Goal: Transaction & Acquisition: Purchase product/service

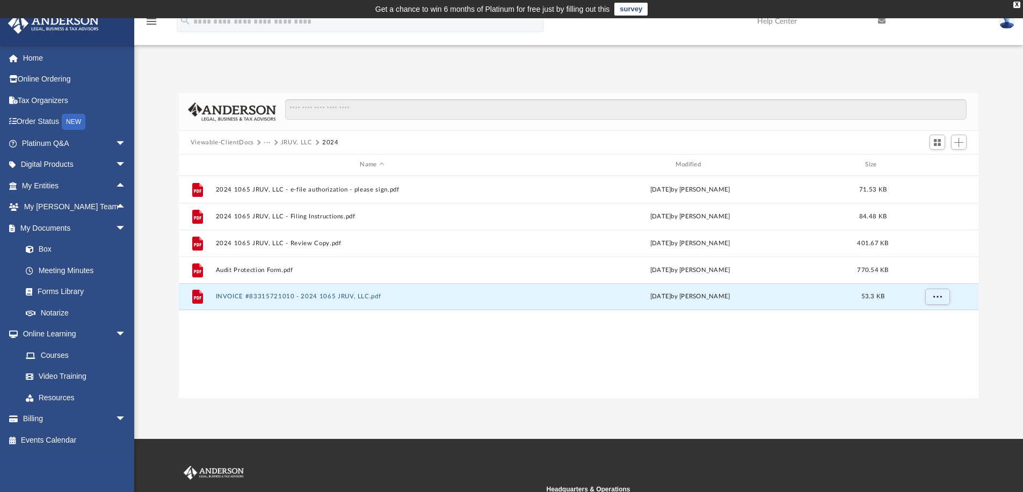
scroll to position [236, 791]
click at [115, 224] on span "arrow_drop_down" at bounding box center [125, 228] width 21 height 22
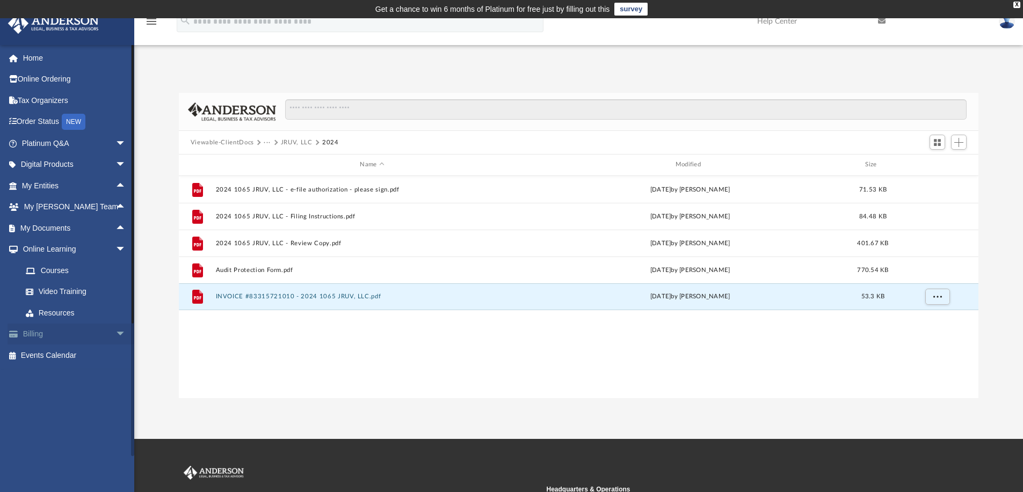
click at [115, 330] on span "arrow_drop_down" at bounding box center [125, 335] width 21 height 22
click at [69, 354] on link "$ Open Invoices" at bounding box center [78, 356] width 127 height 22
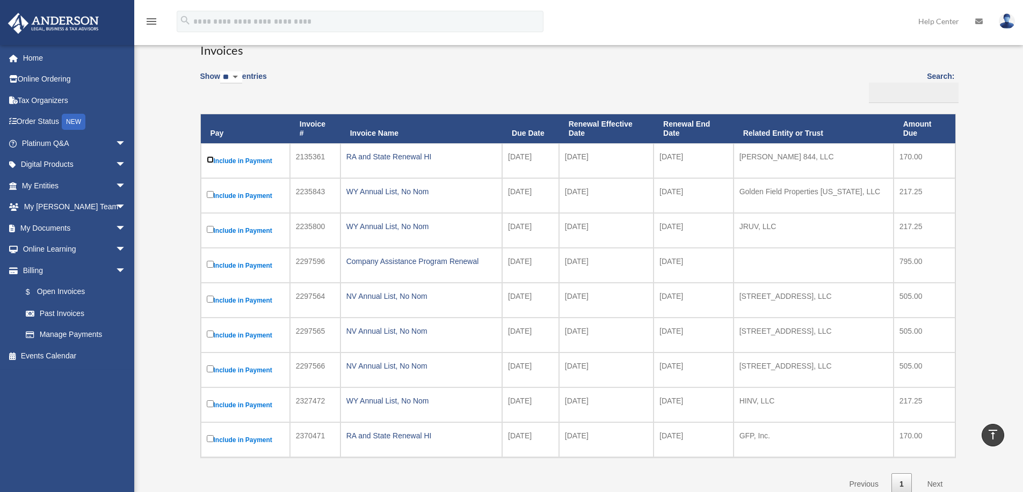
scroll to position [89, 0]
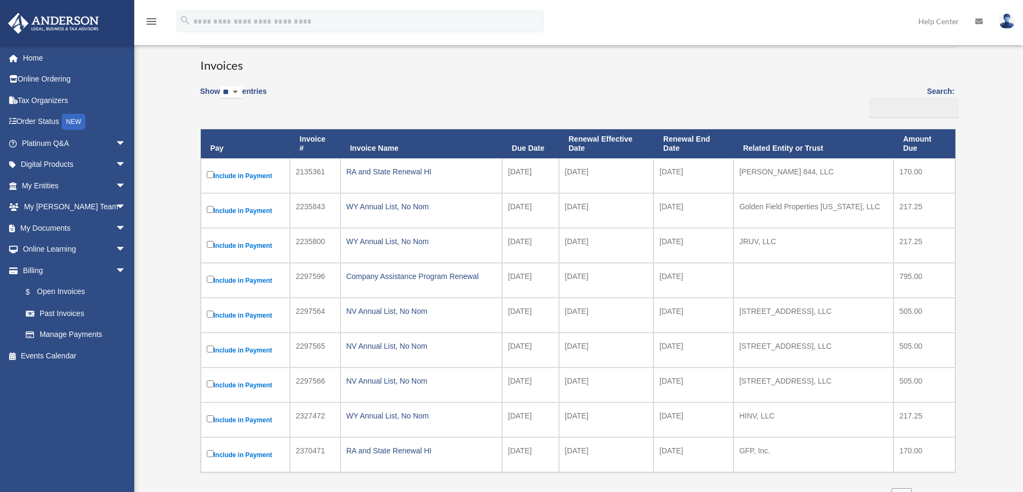
click at [238, 171] on label "Include in Payment" at bounding box center [245, 175] width 77 height 13
click at [238, 174] on label "Include in Payment" at bounding box center [245, 175] width 77 height 13
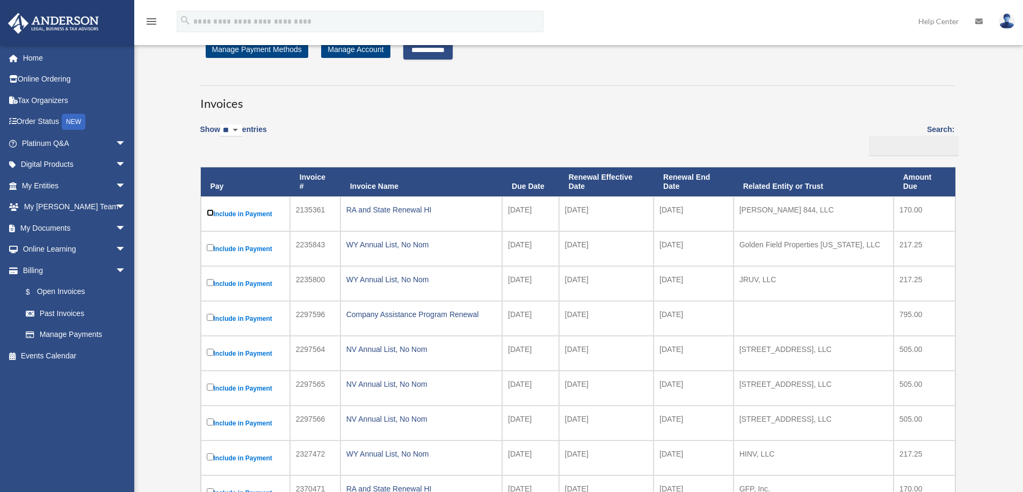
scroll to position [0, 0]
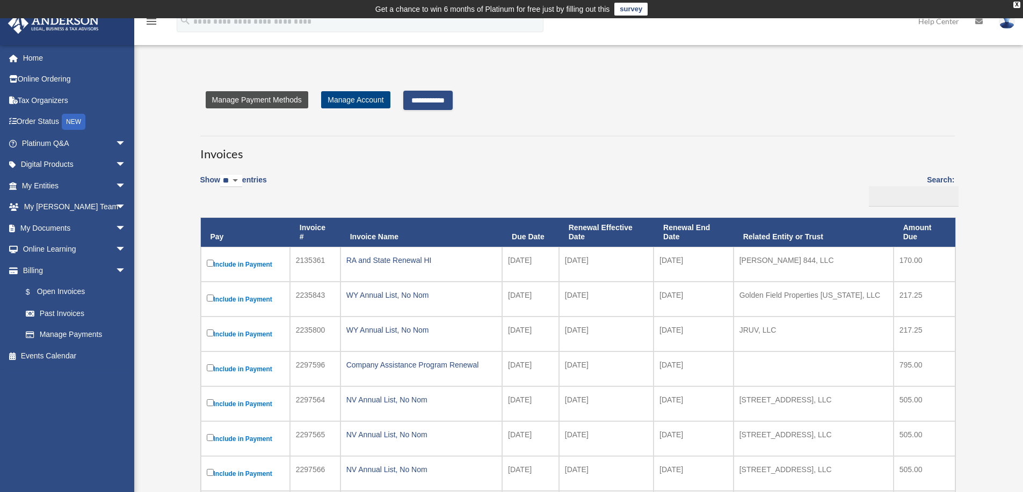
click at [278, 98] on link "Manage Payment Methods" at bounding box center [257, 99] width 103 height 17
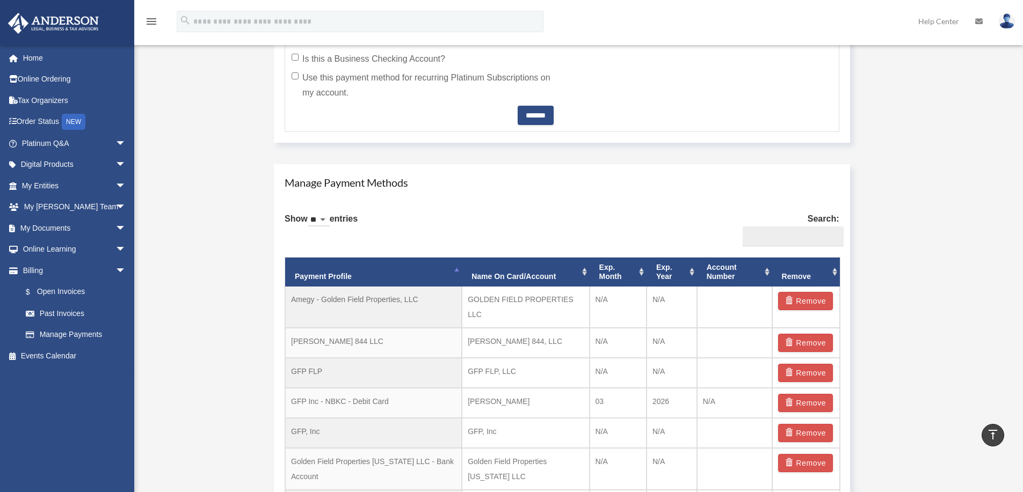
scroll to position [591, 0]
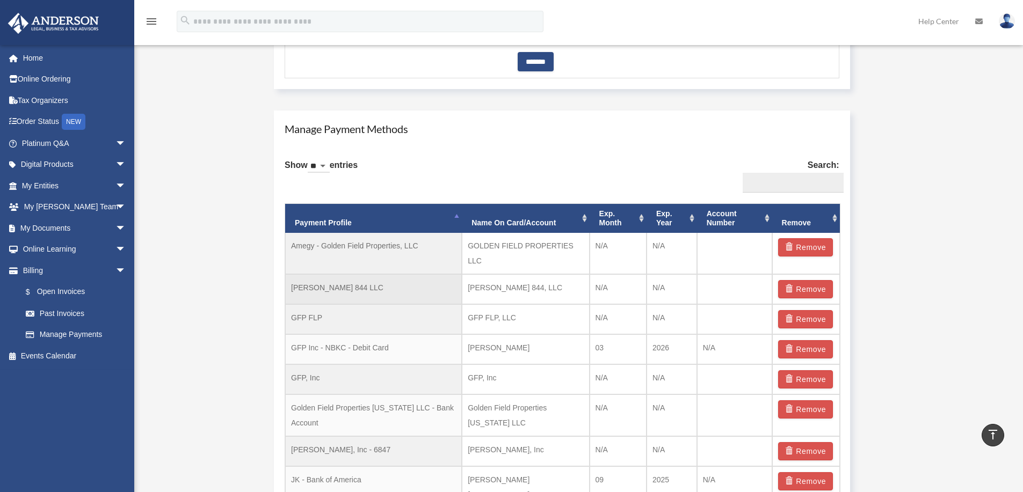
click at [337, 288] on td "[PERSON_NAME] 844 LLC" at bounding box center [373, 289] width 177 height 30
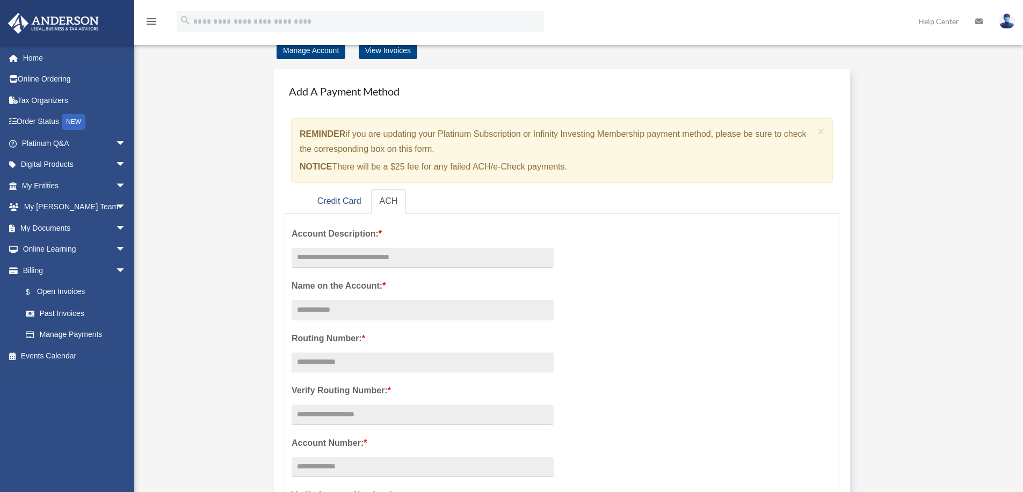
scroll to position [0, 0]
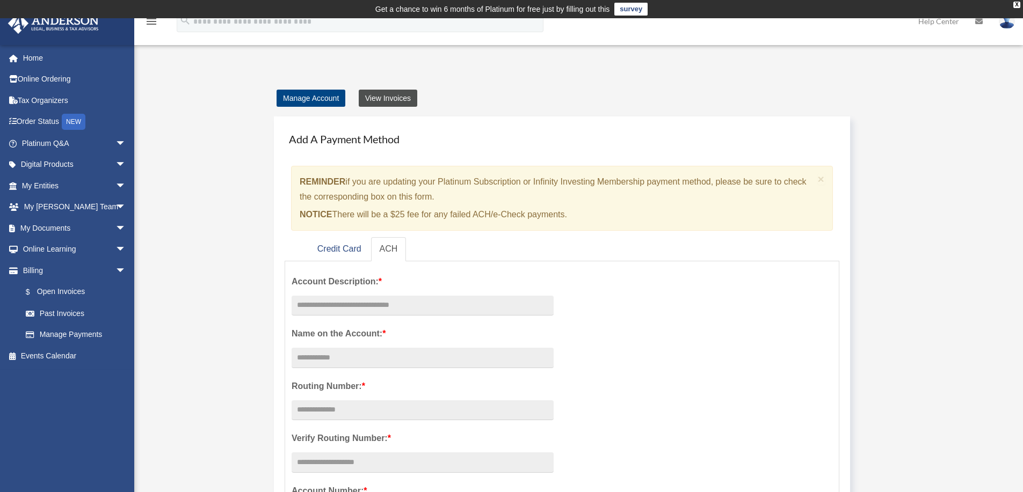
click at [398, 97] on link "View Invoices" at bounding box center [388, 98] width 59 height 17
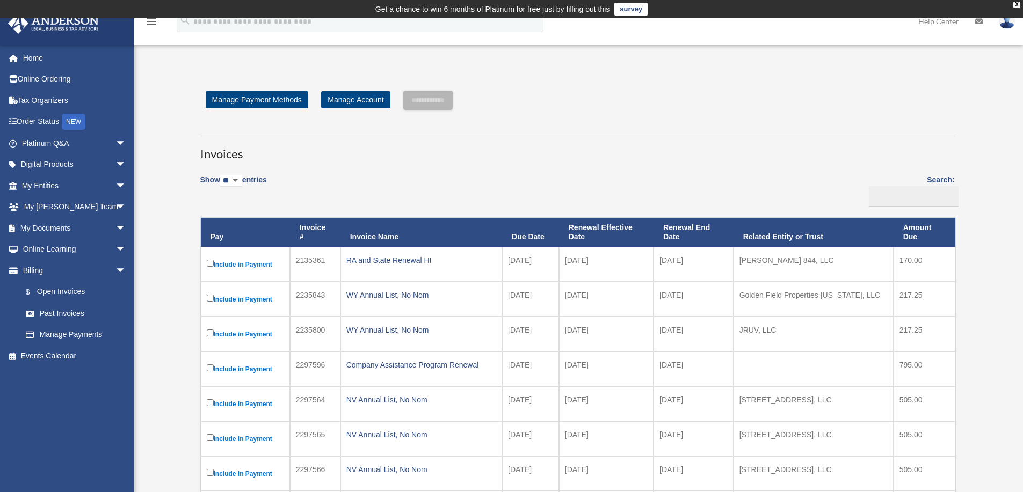
click at [250, 264] on label "Include in Payment" at bounding box center [245, 264] width 77 height 13
click at [444, 96] on input "**********" at bounding box center [427, 100] width 49 height 19
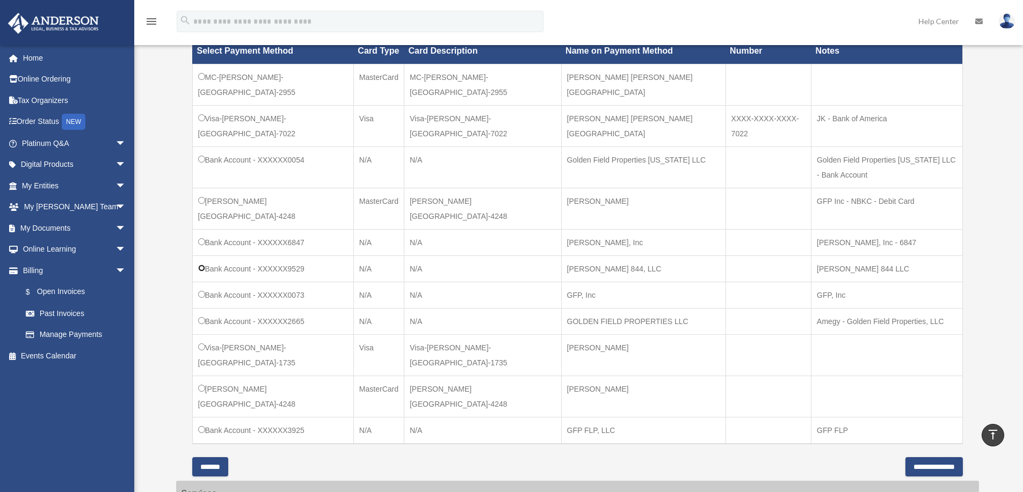
scroll to position [376, 0]
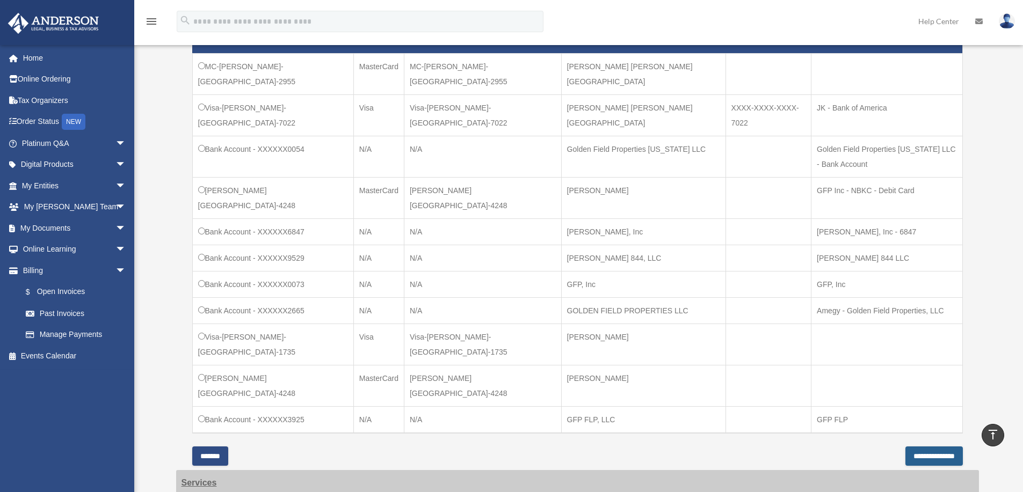
click at [919, 447] on input "**********" at bounding box center [933, 456] width 57 height 19
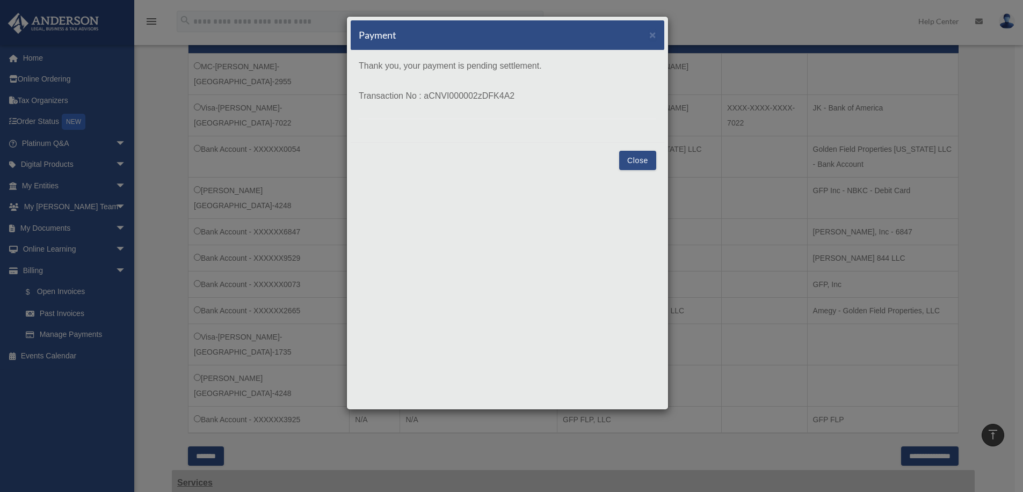
drag, startPoint x: 475, startPoint y: 209, endPoint x: 475, endPoint y: 193, distance: 16.1
click at [475, 193] on div "Payment × Thank you, your payment is pending settlement. Transaction No : aCNVI…" at bounding box center [507, 213] width 322 height 394
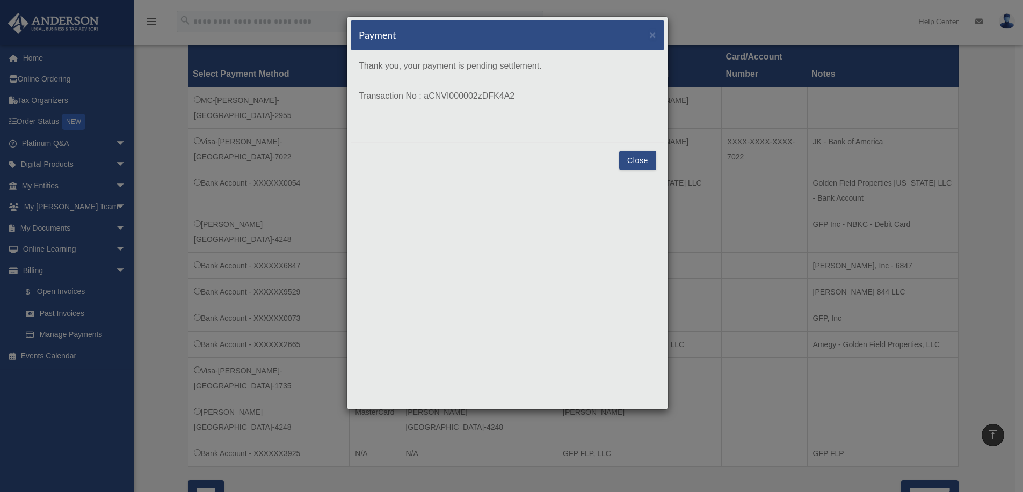
scroll to position [322, 0]
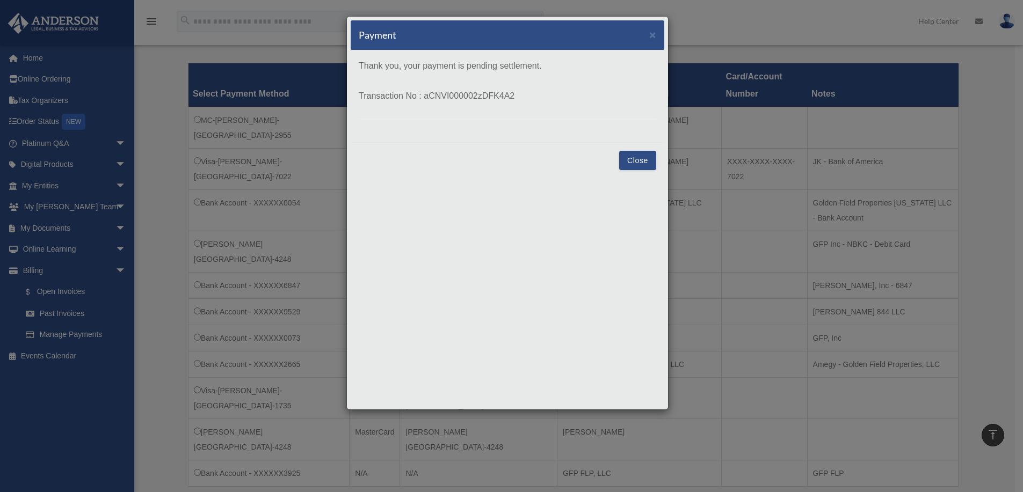
click at [634, 157] on button "Close" at bounding box center [637, 160] width 37 height 19
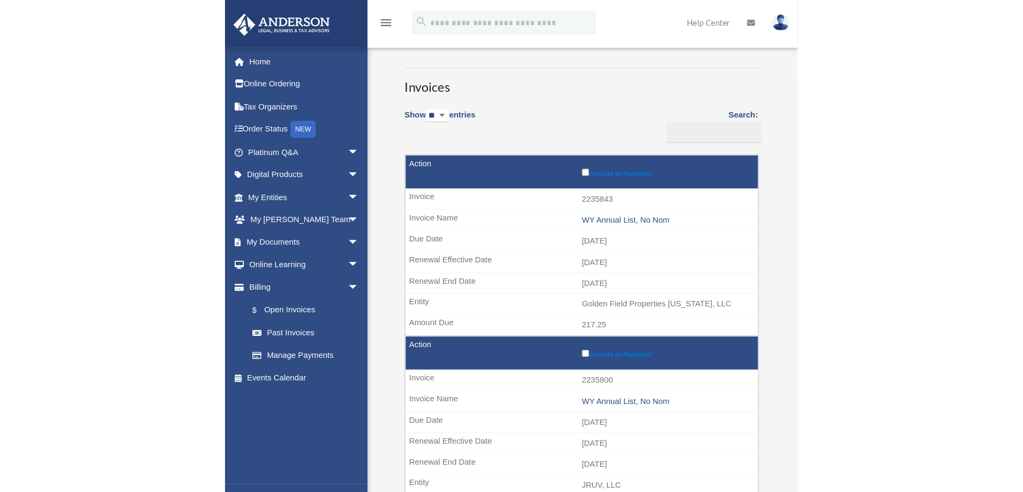
scroll to position [72, 0]
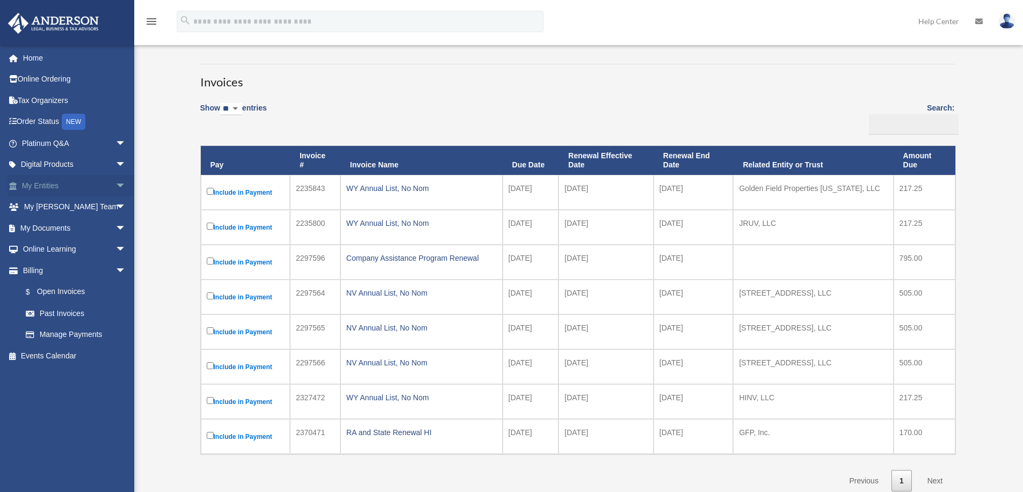
click at [115, 183] on span "arrow_drop_down" at bounding box center [125, 186] width 21 height 22
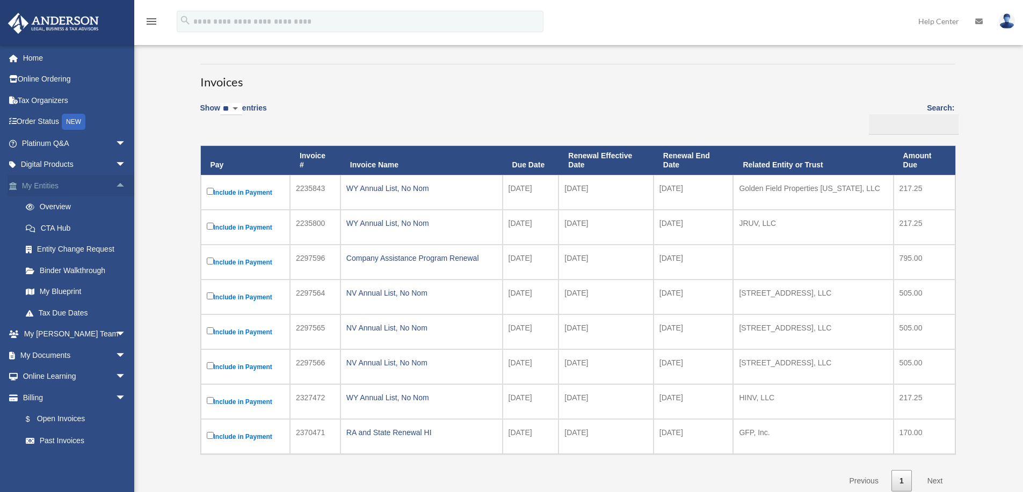
click at [115, 183] on span "arrow_drop_up" at bounding box center [125, 186] width 21 height 22
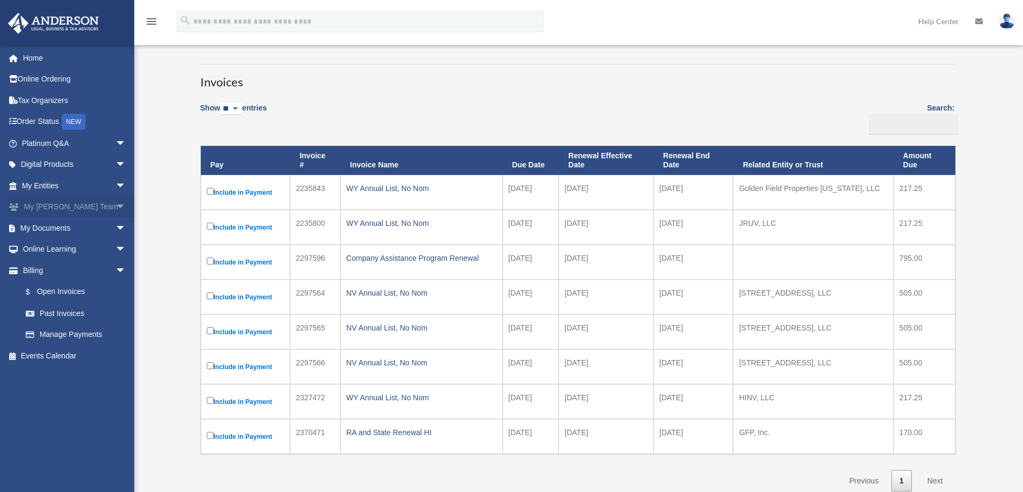
click at [115, 205] on span "arrow_drop_down" at bounding box center [125, 208] width 21 height 22
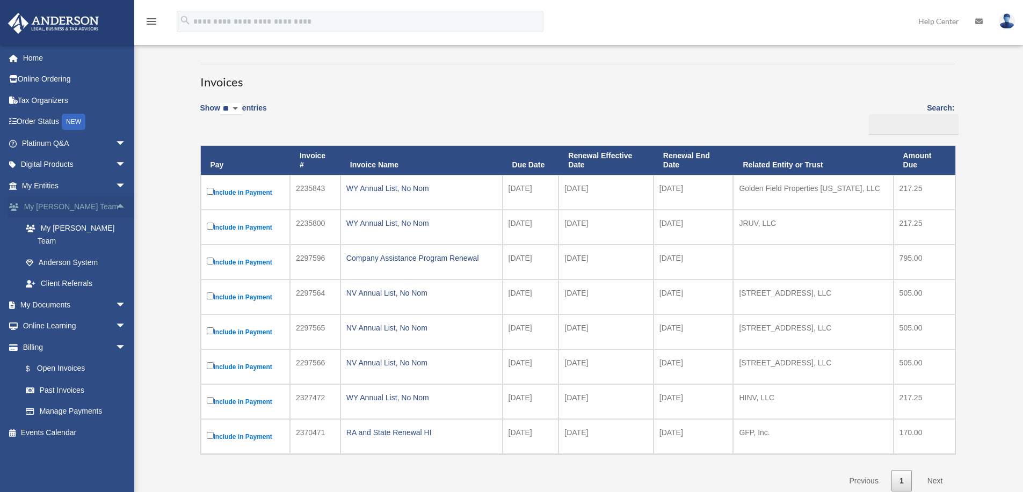
click at [115, 205] on span "arrow_drop_up" at bounding box center [125, 208] width 21 height 22
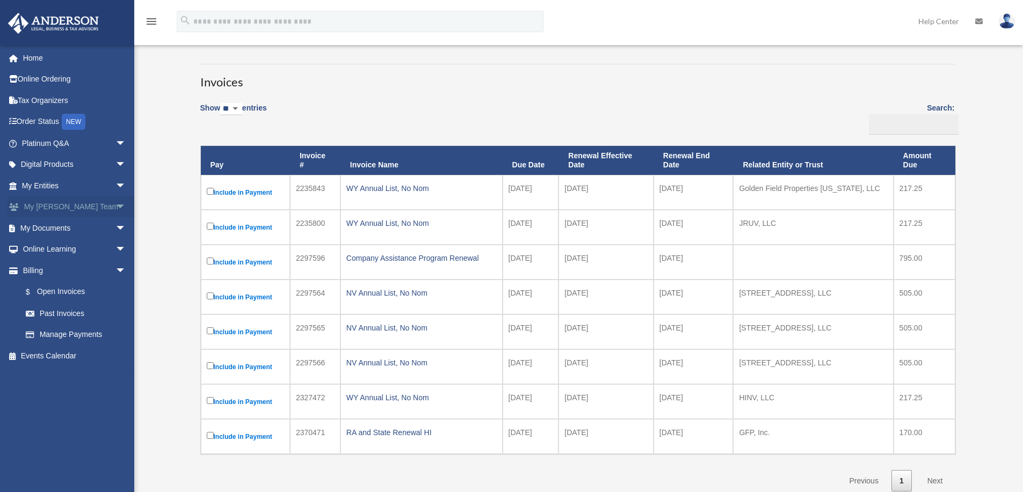
click at [115, 205] on span "arrow_drop_down" at bounding box center [125, 208] width 21 height 22
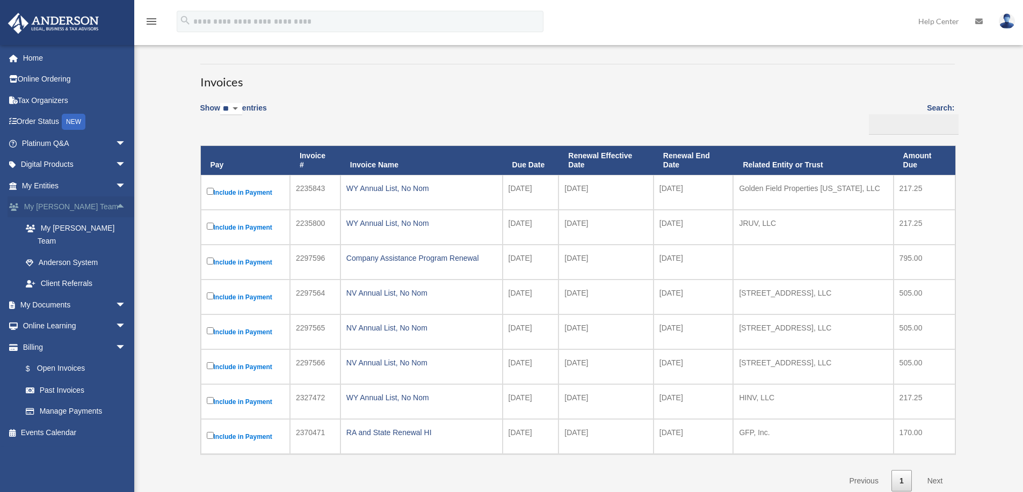
click at [115, 205] on span "arrow_drop_up" at bounding box center [125, 208] width 21 height 22
